Goal: Task Accomplishment & Management: Use online tool/utility

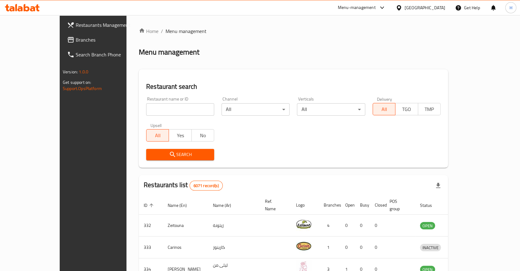
click at [140, 113] on div "Home / Menu management Menu management Restaurant search Restaurant name or ID …" at bounding box center [293, 234] width 309 height 414
click at [146, 111] on input "search" at bounding box center [180, 109] width 68 height 12
click button "Search" at bounding box center [180, 154] width 68 height 11
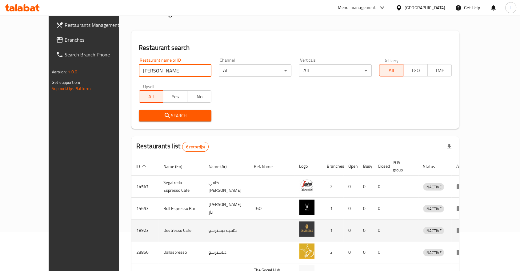
scroll to position [68, 0]
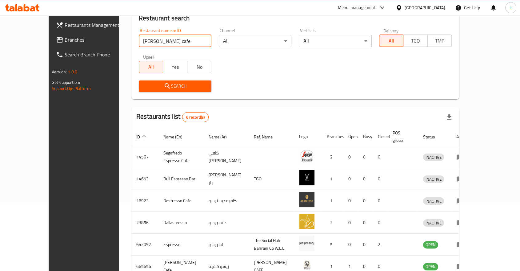
type input "[PERSON_NAME] cafe"
click button "Search" at bounding box center [175, 85] width 73 height 11
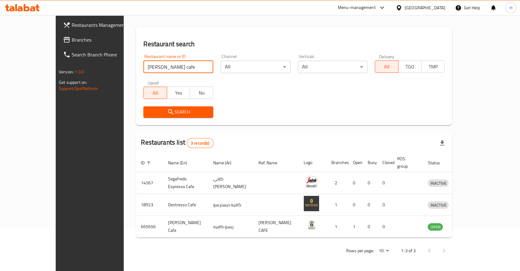
scroll to position [34, 0]
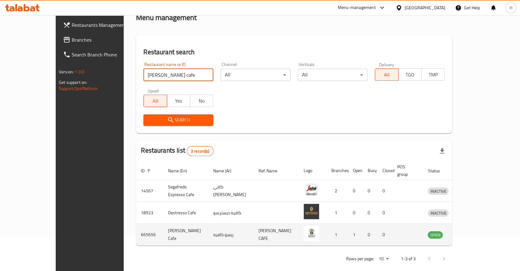
click at [468, 232] on icon "enhanced table" at bounding box center [464, 234] width 7 height 5
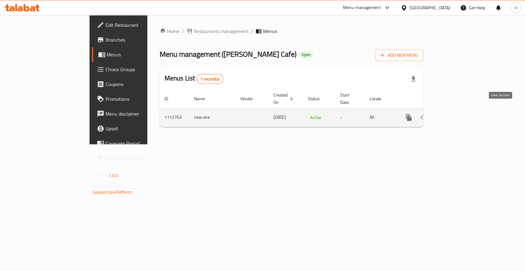
click at [456, 114] on icon "enhanced table" at bounding box center [454, 117] width 6 height 6
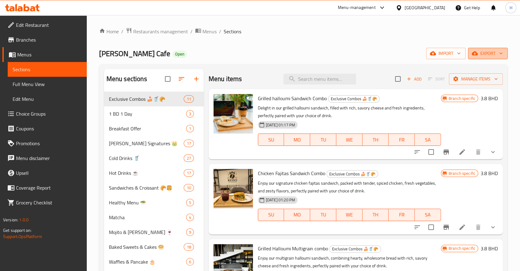
click at [489, 54] on span "export" at bounding box center [488, 54] width 30 height 8
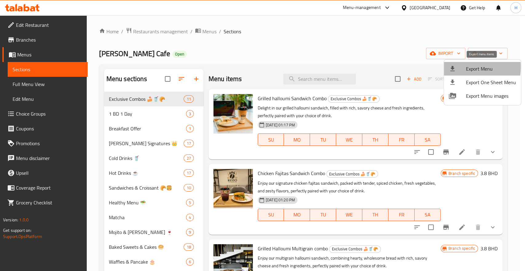
click at [455, 67] on icon at bounding box center [452, 68] width 7 height 7
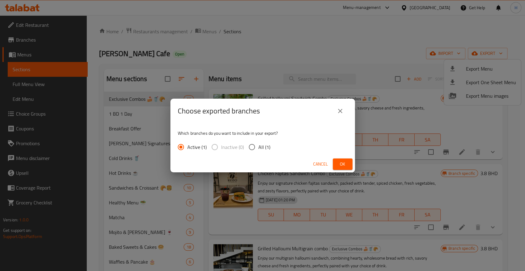
click at [349, 165] on button "Ok" at bounding box center [343, 163] width 20 height 11
